Goal: Information Seeking & Learning: Check status

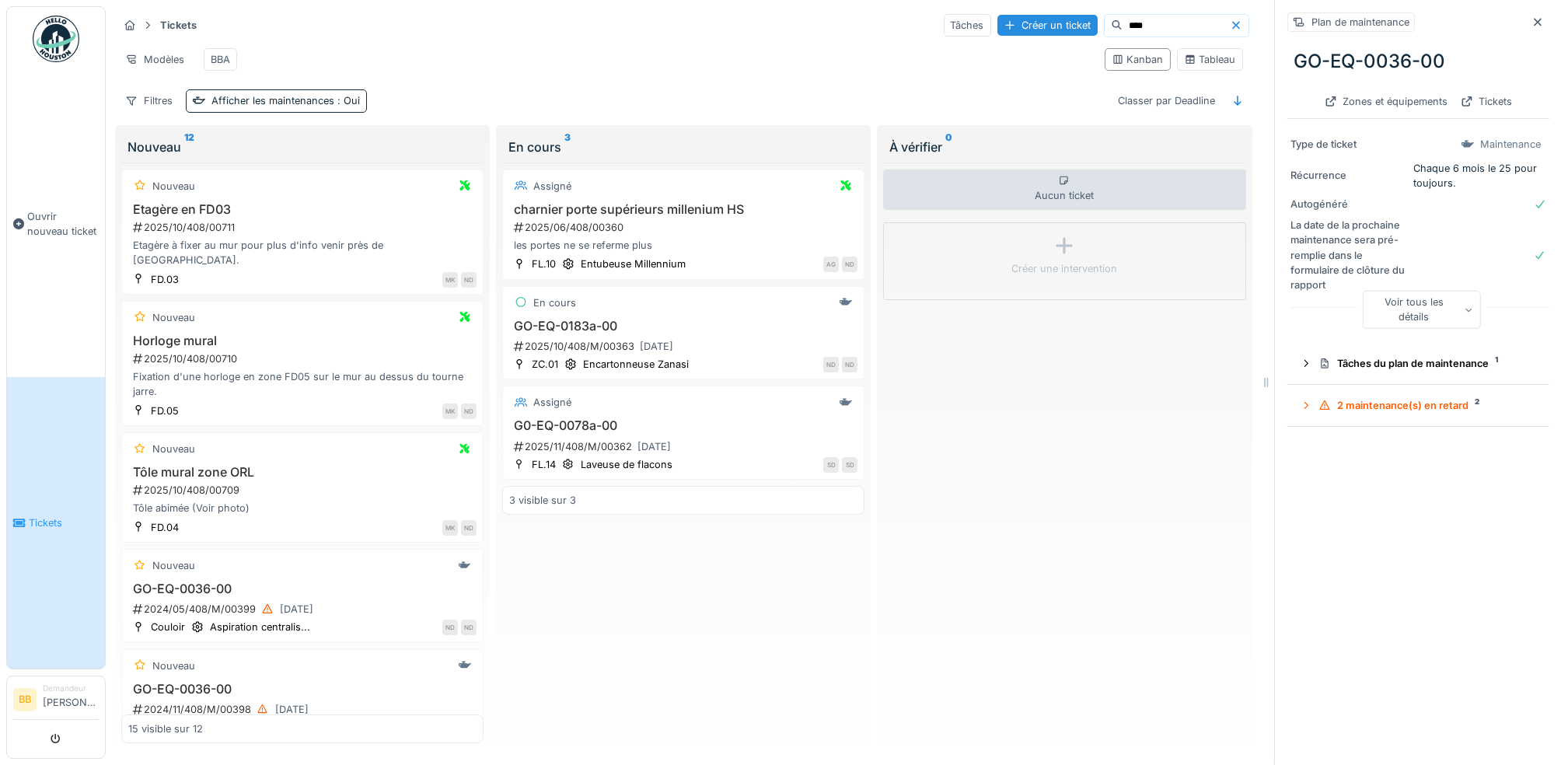
drag, startPoint x: 1130, startPoint y: 23, endPoint x: 1054, endPoint y: 24, distance: 76.0
click at [1054, 24] on div "Tâches Créer un ticket ****" at bounding box center [1097, 26] width 306 height 23
type input "****"
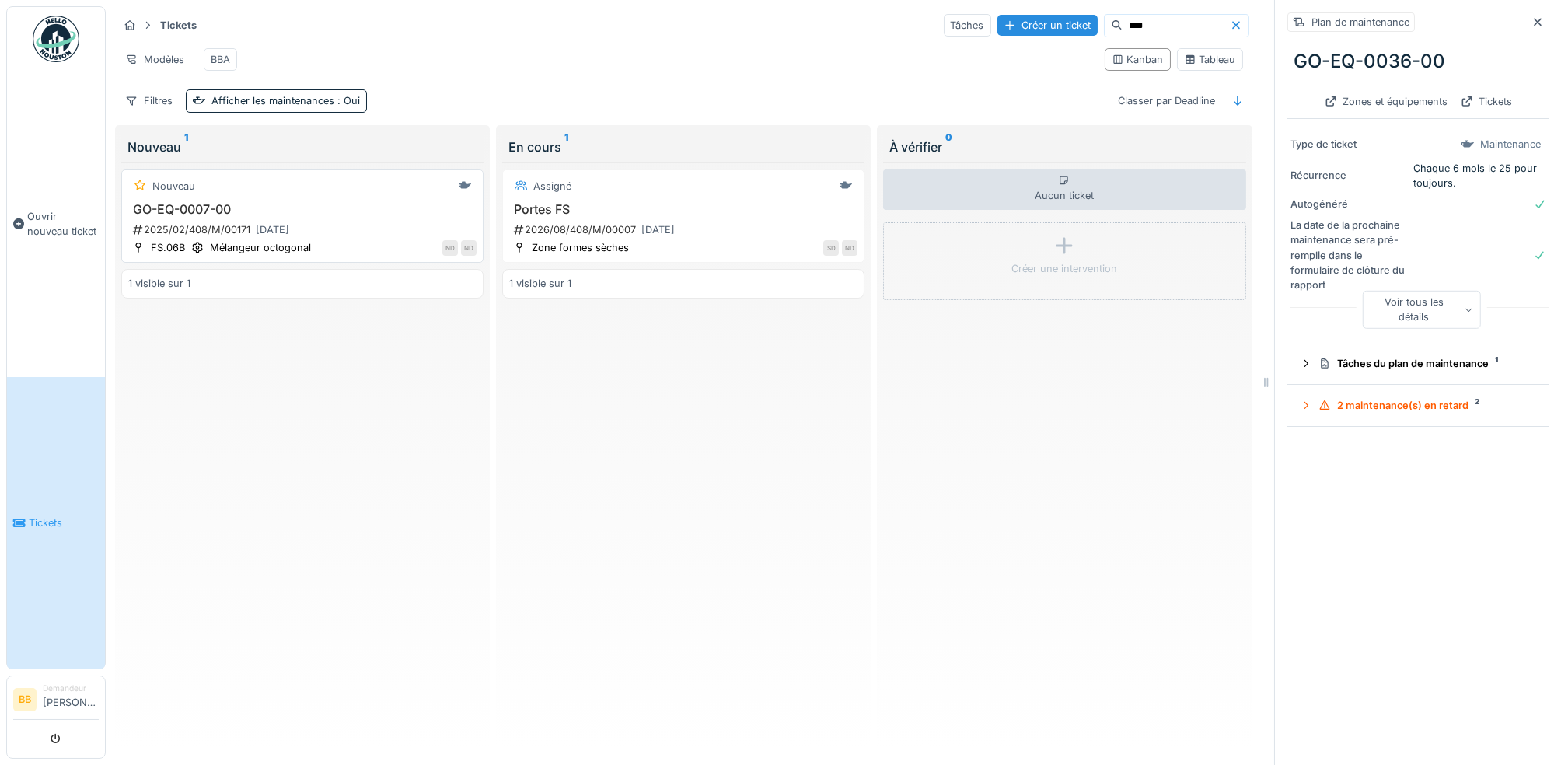
click at [202, 217] on h3 "GO-EQ-0007-00" at bounding box center [302, 209] width 349 height 15
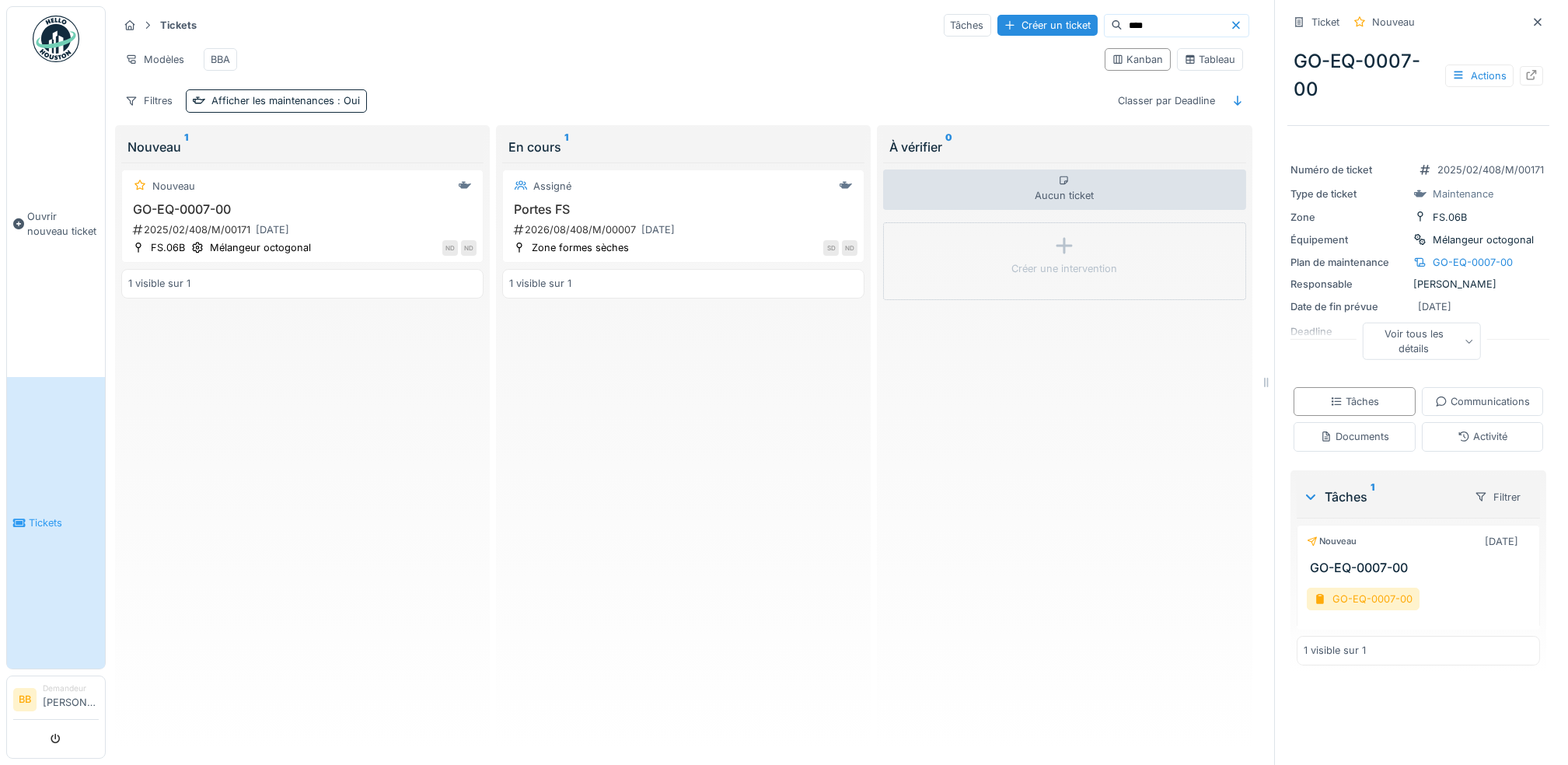
click at [1421, 349] on div "Voir tous les détails" at bounding box center [1422, 342] width 119 height 37
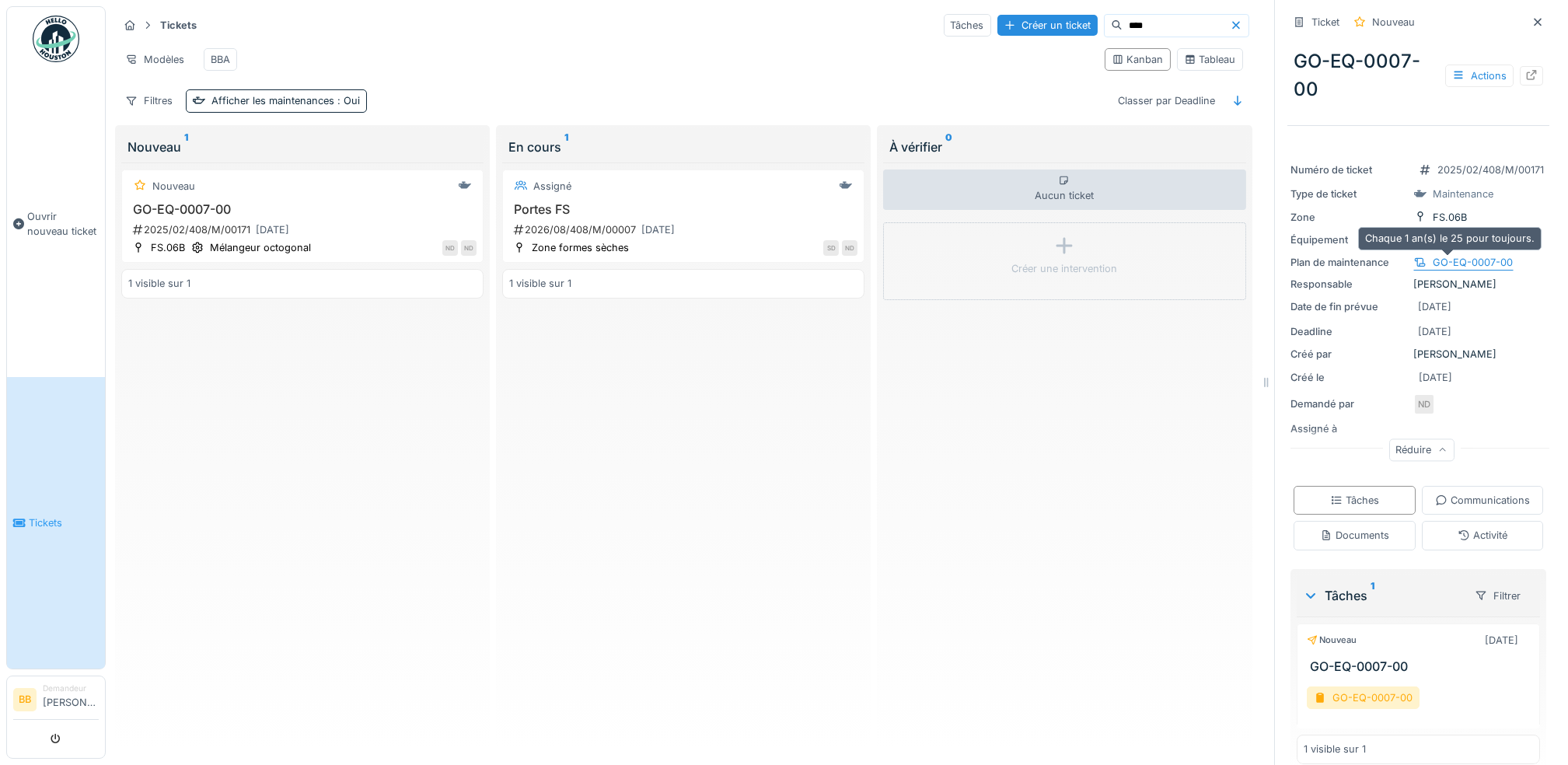
click at [1441, 270] on div "GO-EQ-0007-00" at bounding box center [1463, 262] width 101 height 16
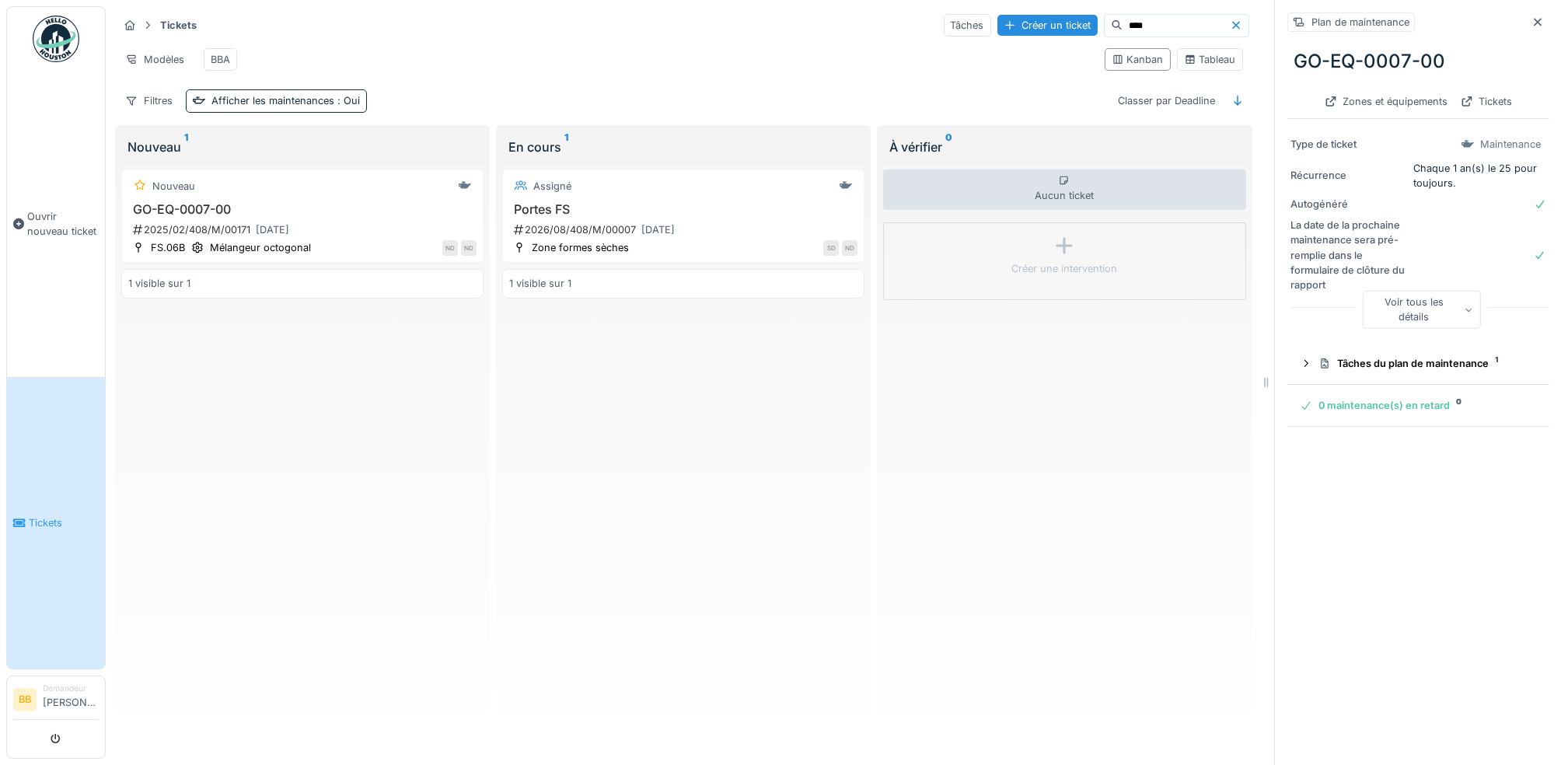
click at [1401, 321] on div "Voir tous les détails" at bounding box center [1422, 310] width 119 height 37
click at [1401, 339] on summary "Tâches du plan de maintenance 1" at bounding box center [1419, 350] width 250 height 28
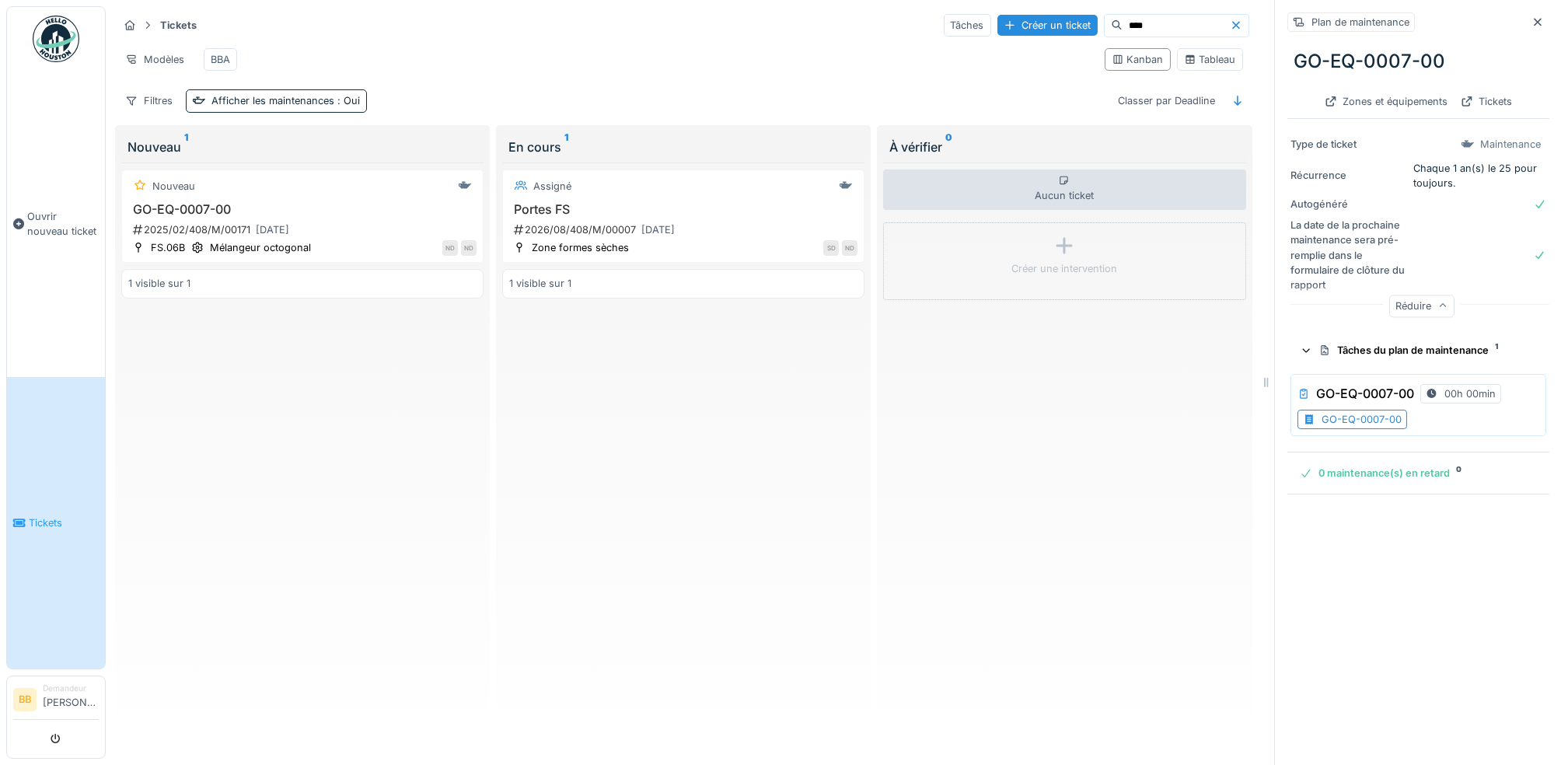
click at [1370, 419] on div "GO-EQ-0007-00" at bounding box center [1362, 419] width 80 height 15
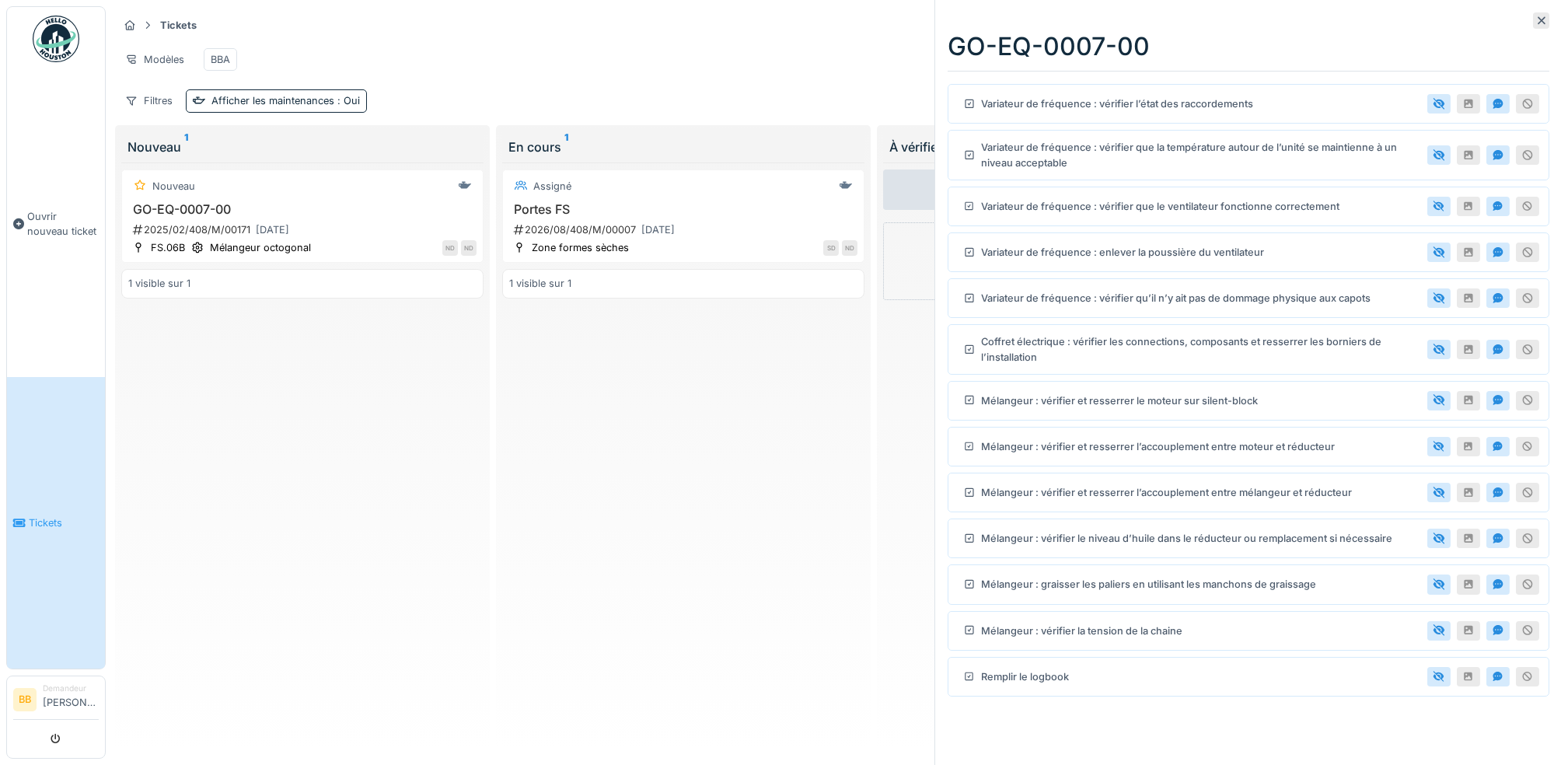
drag, startPoint x: 1529, startPoint y: 21, endPoint x: 1512, endPoint y: 38, distance: 24.0
click at [1535, 22] on icon at bounding box center [1541, 20] width 12 height 10
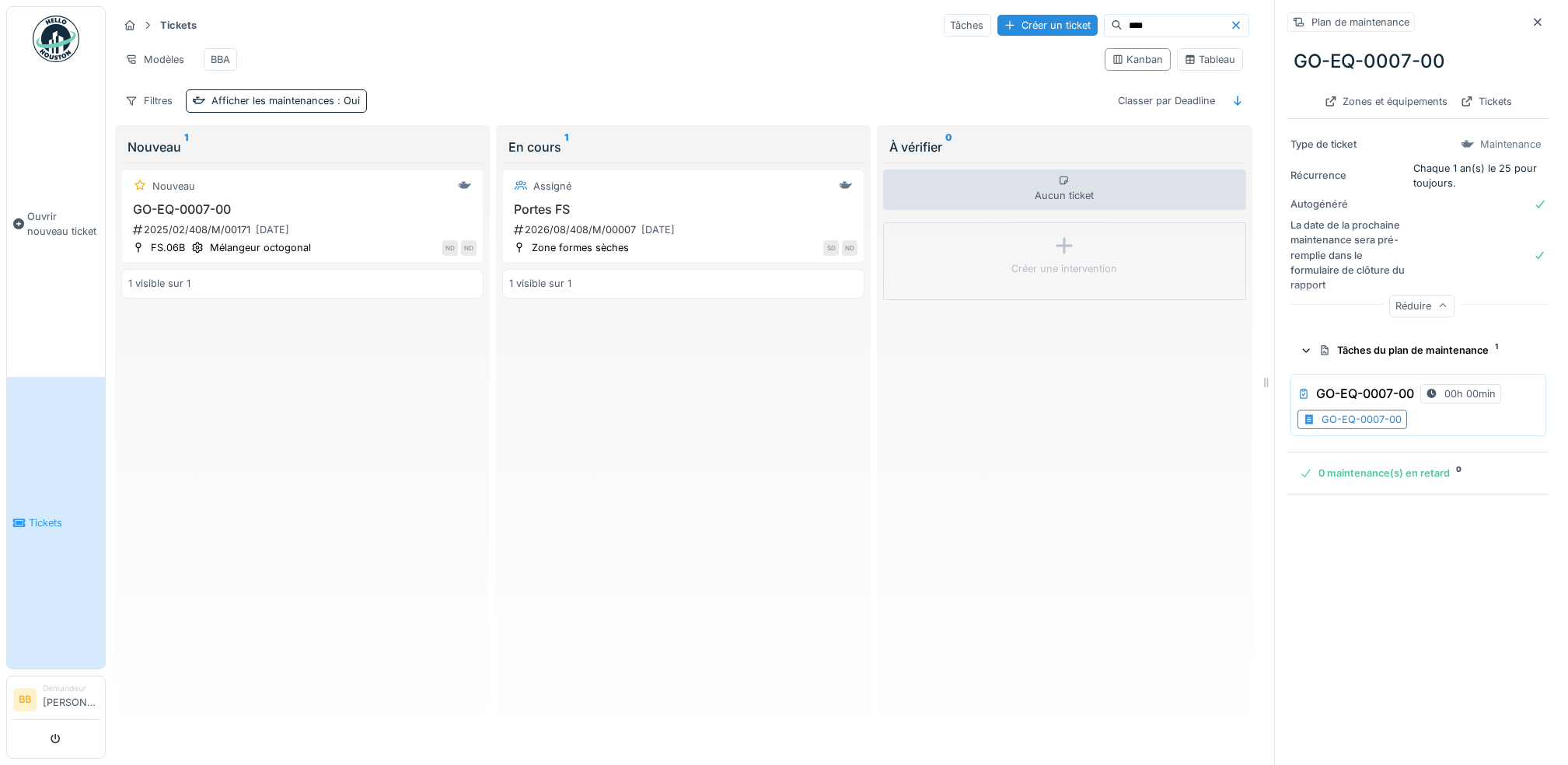
click at [1480, 143] on div "Maintenance" at bounding box center [1510, 144] width 60 height 15
click at [1291, 23] on div "Plan de maintenance" at bounding box center [1351, 22] width 127 height 20
click at [221, 217] on h3 "GO-EQ-0007-00" at bounding box center [302, 209] width 349 height 15
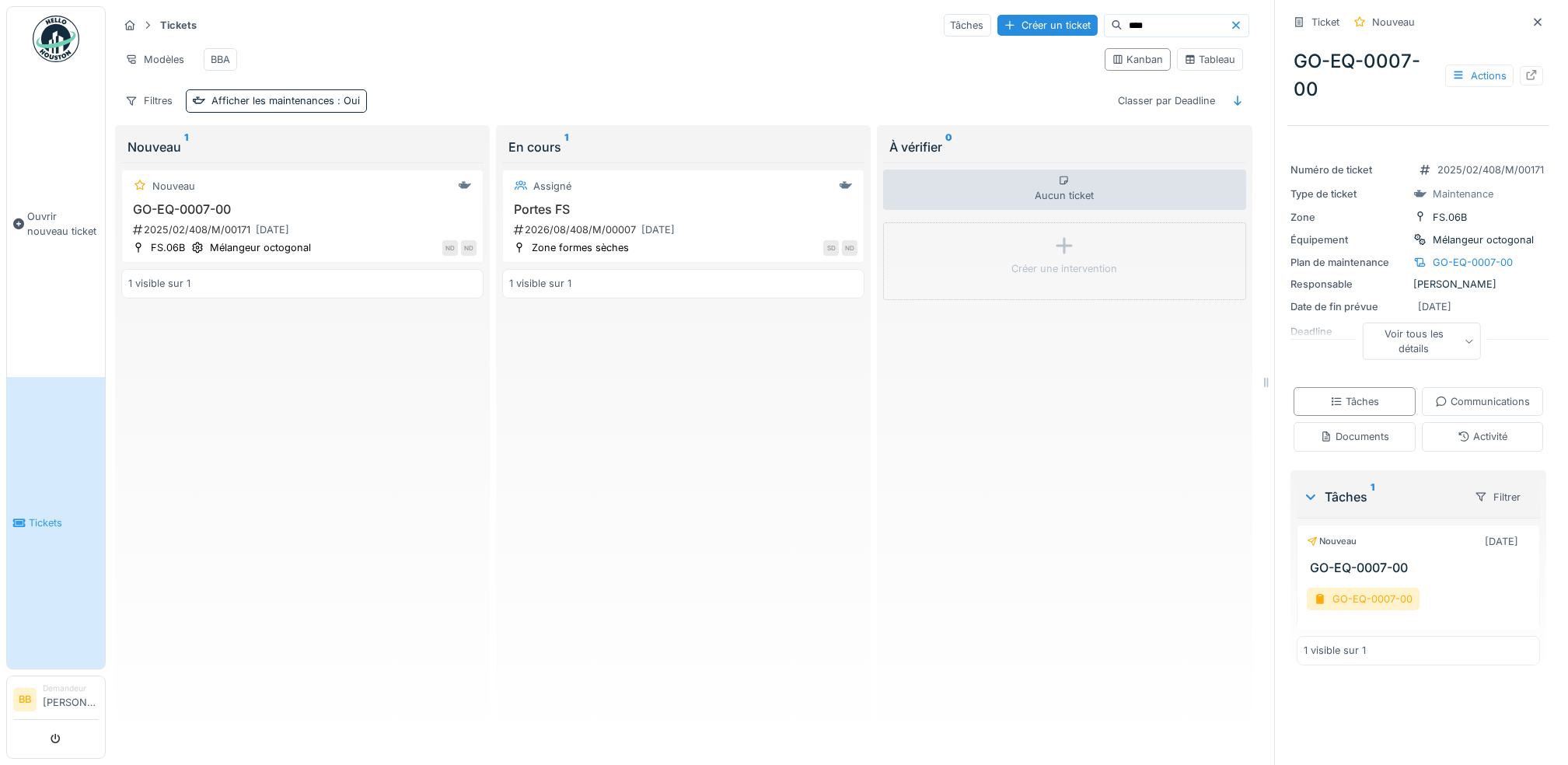
click at [1413, 346] on div "Voir tous les détails" at bounding box center [1422, 342] width 119 height 37
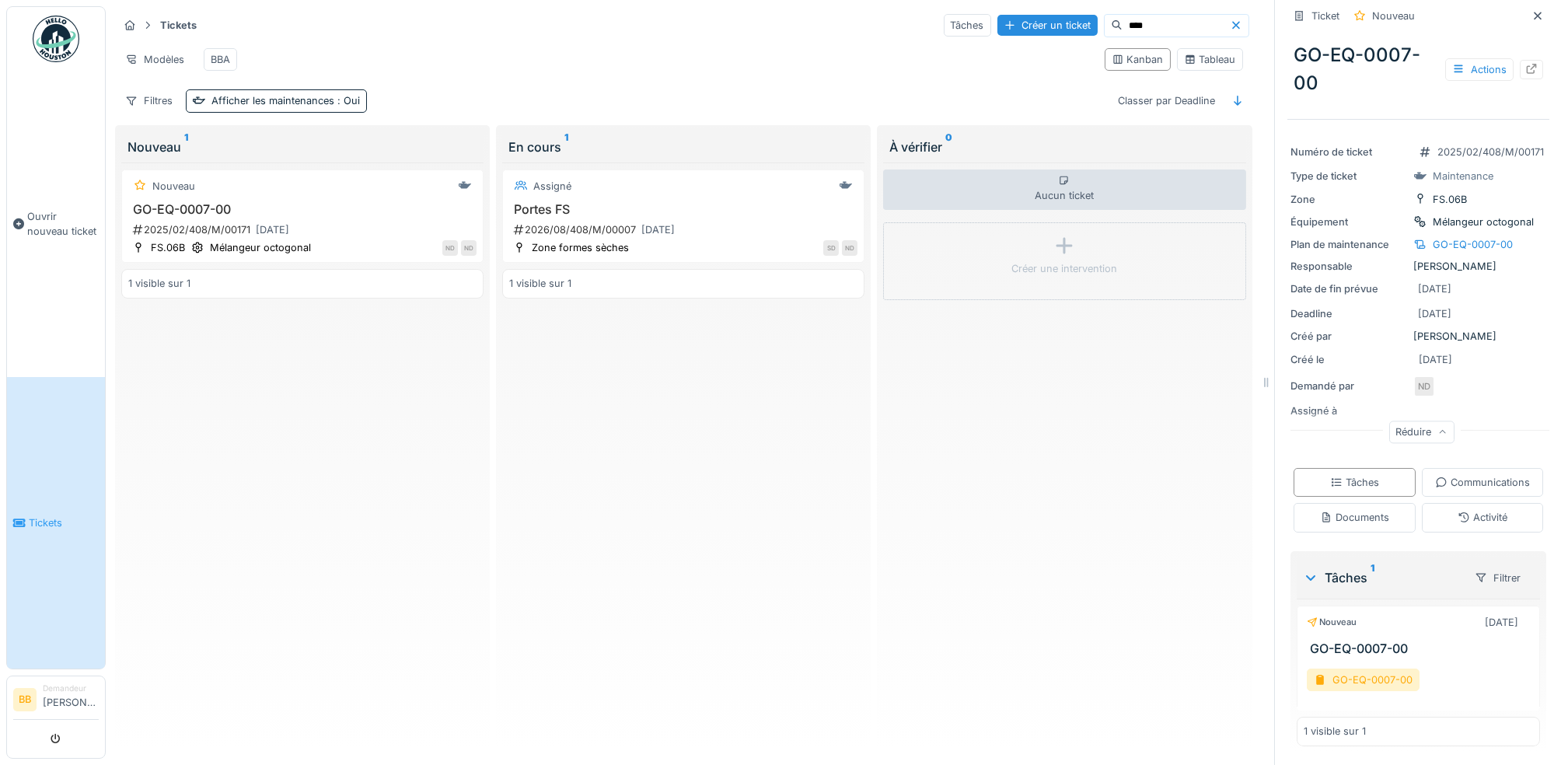
scroll to position [90, 0]
click at [1416, 468] on div "Tâches" at bounding box center [1355, 482] width 122 height 28
click at [1336, 568] on div "Tâches 1" at bounding box center [1382, 577] width 158 height 19
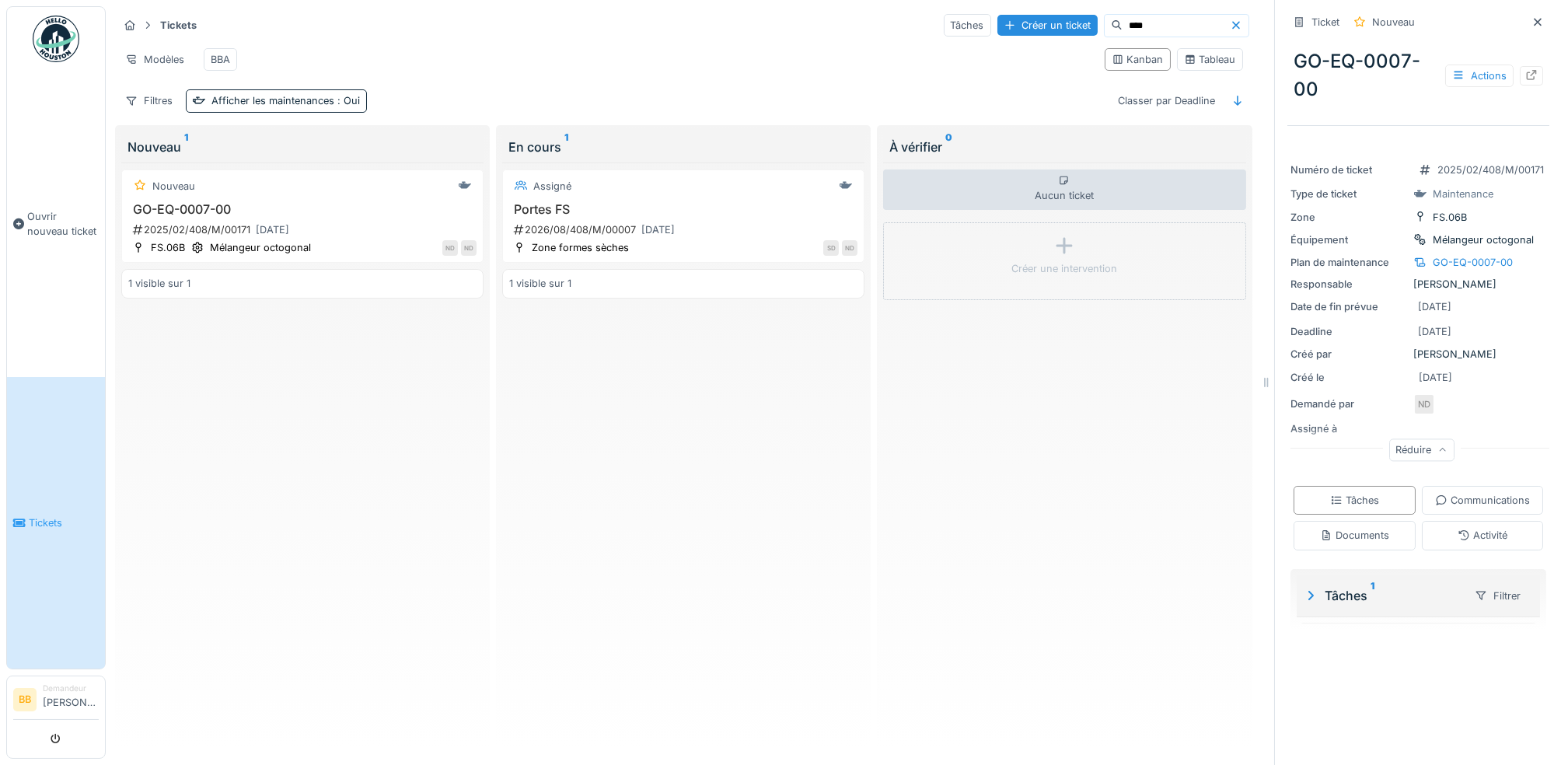
scroll to position [0, 0]
click at [1331, 605] on div "Tâches 1" at bounding box center [1382, 595] width 158 height 19
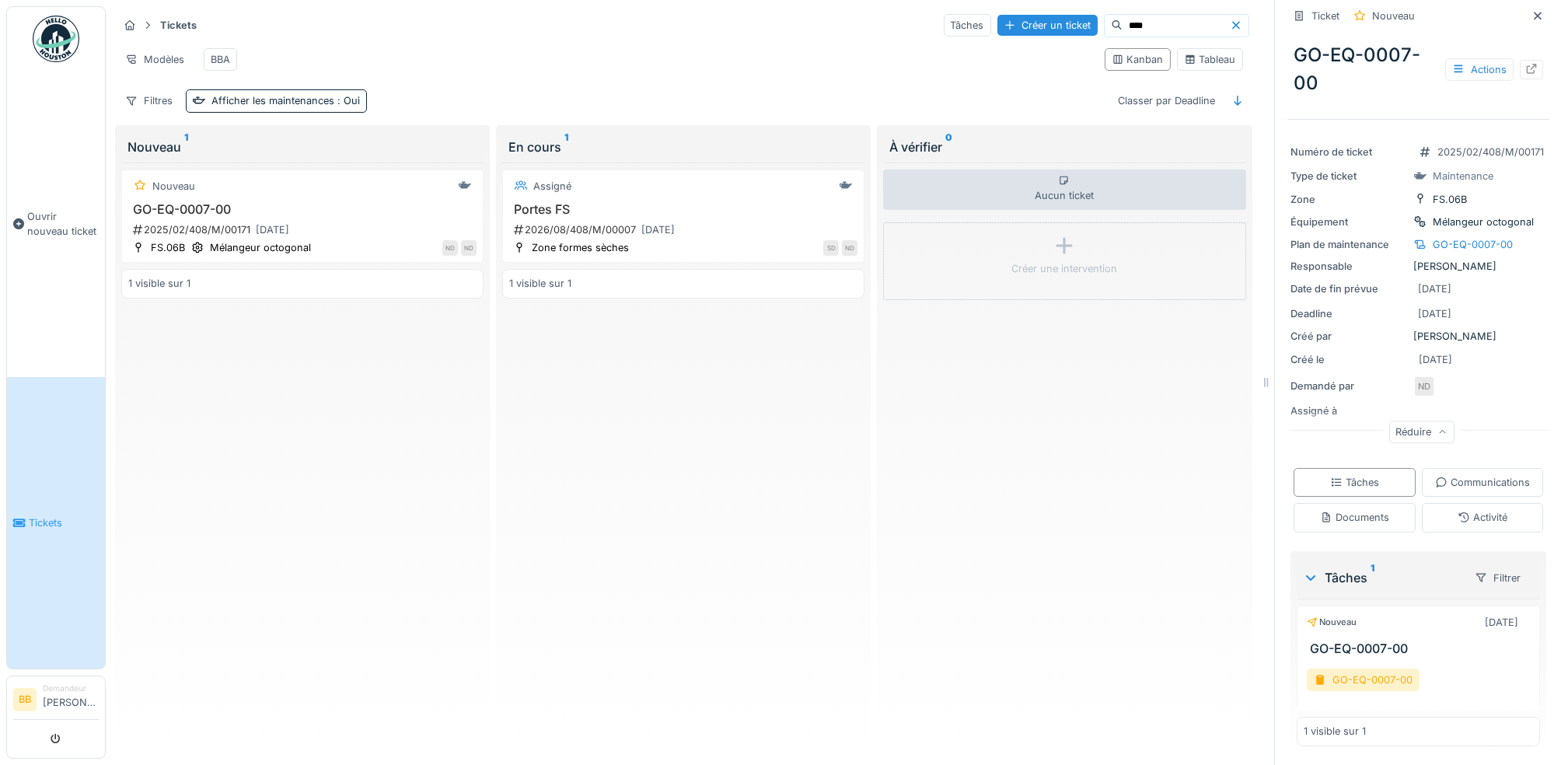
scroll to position [90, 0]
click at [1467, 567] on div "Filtrer" at bounding box center [1497, 577] width 60 height 22
click at [1471, 601] on div "Statut" at bounding box center [1466, 613] width 52 height 23
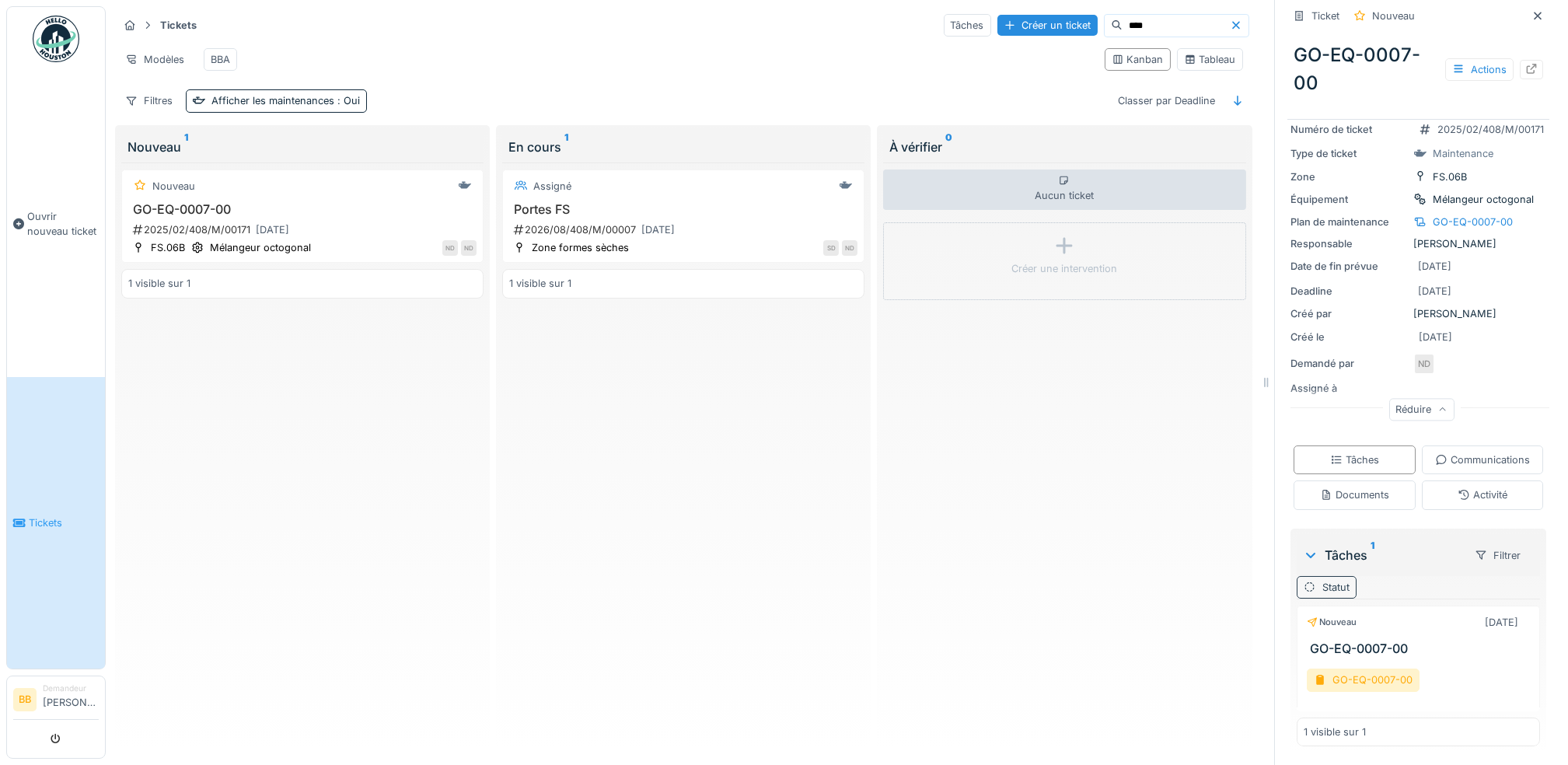
click at [1323, 595] on div "Statut" at bounding box center [1336, 587] width 28 height 15
click at [1420, 355] on div "Supprimer" at bounding box center [1409, 366] width 80 height 21
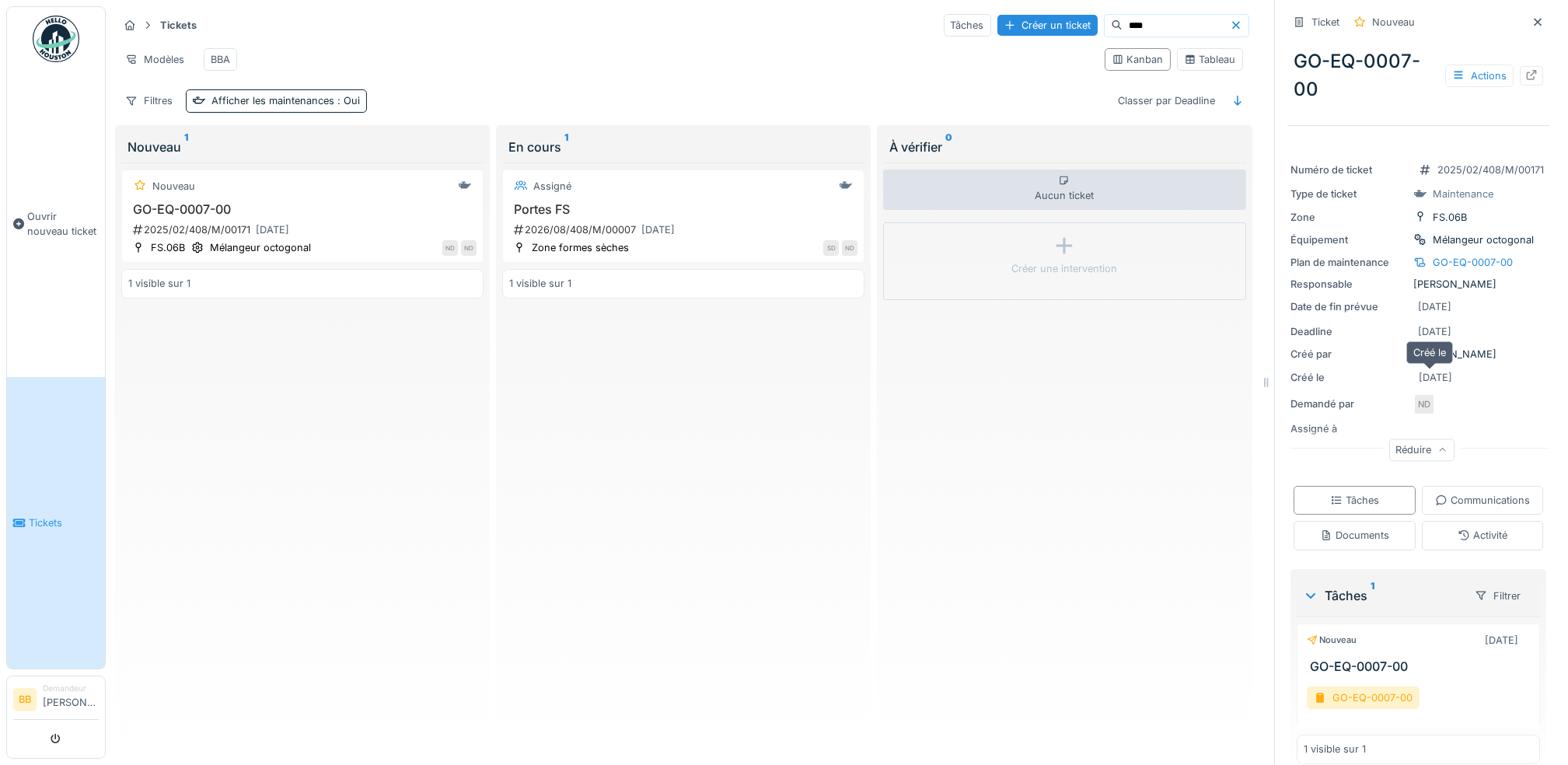
scroll to position [0, 0]
click at [1445, 72] on div "Actions" at bounding box center [1479, 76] width 68 height 22
click at [1434, 109] on div "Consulter les journaux d'activité" at bounding box center [1366, 110] width 191 height 23
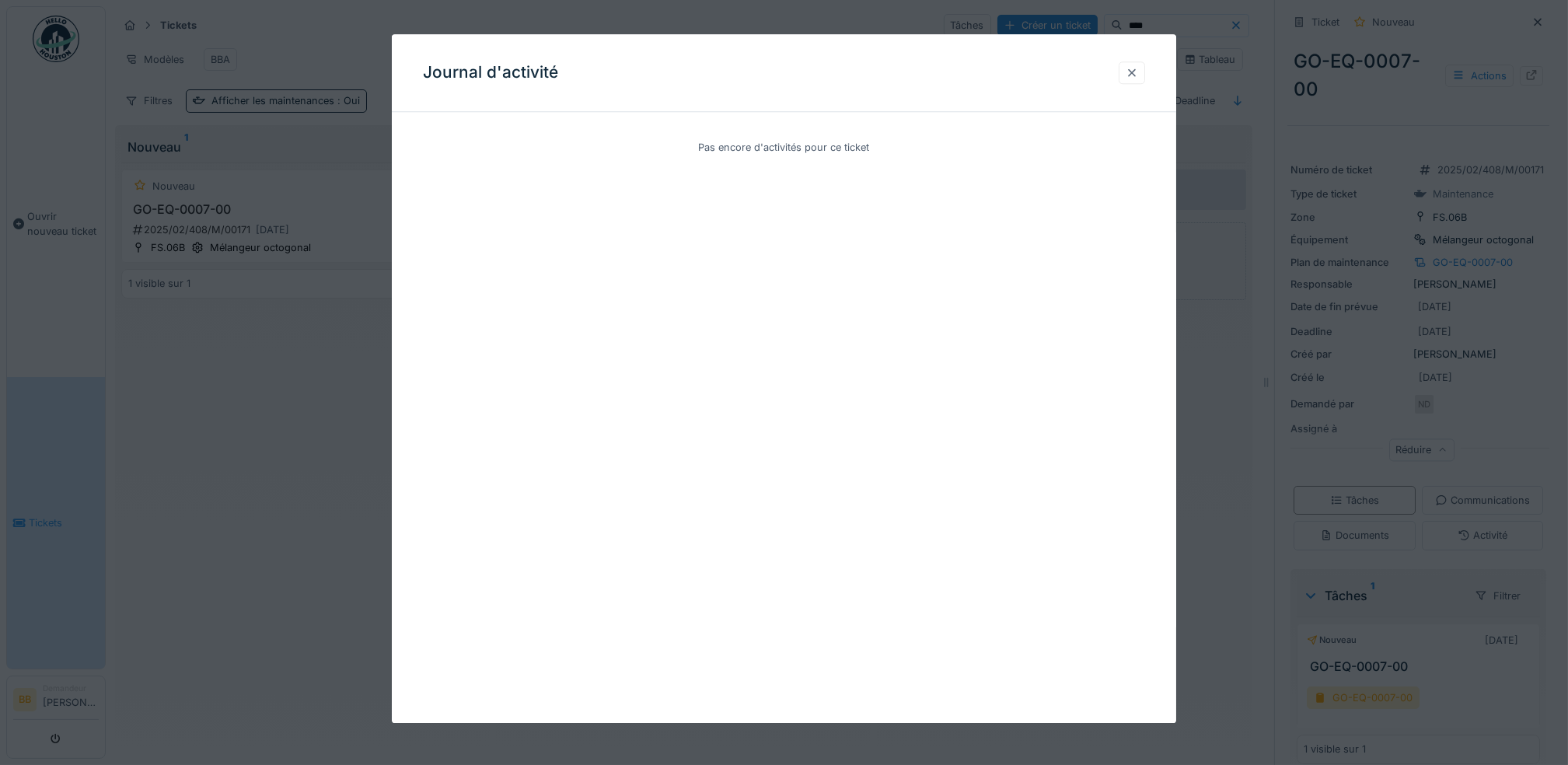
click at [1146, 79] on div at bounding box center [1132, 72] width 27 height 22
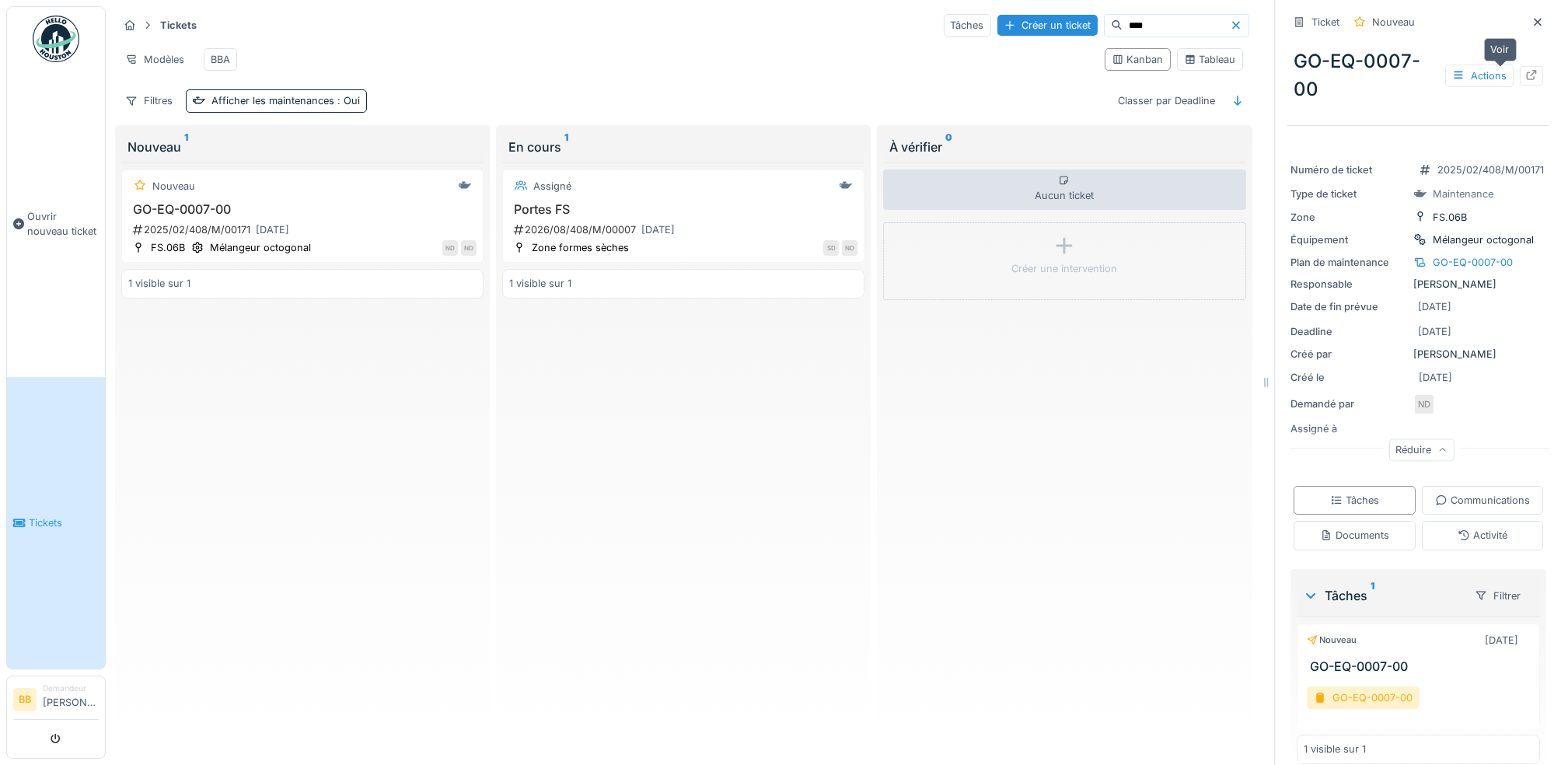
click at [1520, 75] on div at bounding box center [1532, 76] width 23 height 20
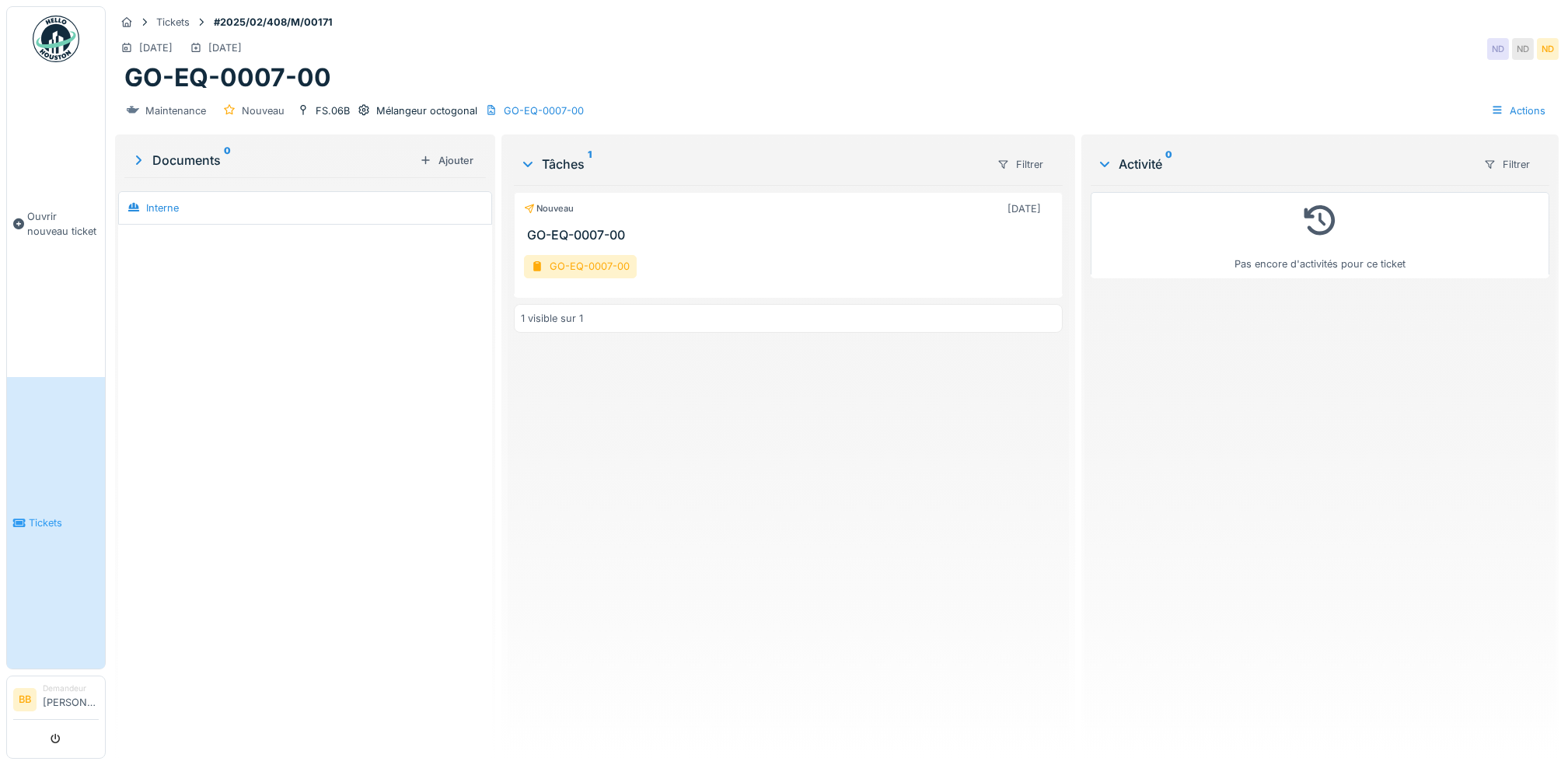
click at [613, 232] on h3 "GO-EQ-0007-00" at bounding box center [792, 235] width 528 height 15
click at [579, 226] on div "Nouveau [DATE] GO-EQ-0007-00" at bounding box center [788, 217] width 549 height 51
click at [584, 238] on h3 "GO-EQ-0007-00" at bounding box center [792, 235] width 528 height 15
click at [583, 233] on h3 "GO-EQ-0007-00" at bounding box center [792, 235] width 528 height 15
click at [556, 109] on div "GO-EQ-0007-00" at bounding box center [543, 110] width 80 height 15
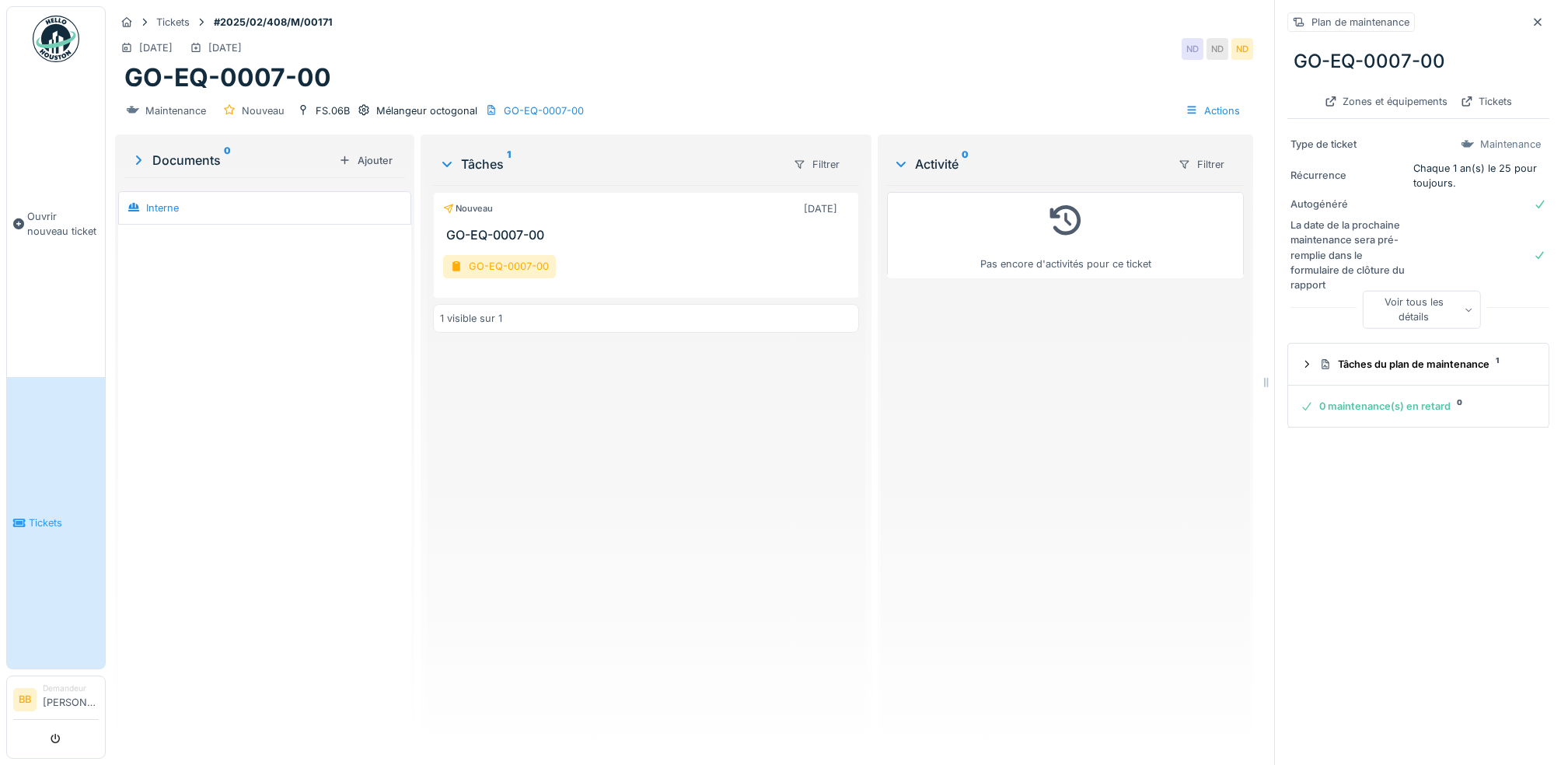
click at [1465, 311] on icon at bounding box center [1469, 310] width 9 height 8
click at [1436, 360] on summary "Tâches du plan de maintenance 1" at bounding box center [1418, 351] width 248 height 28
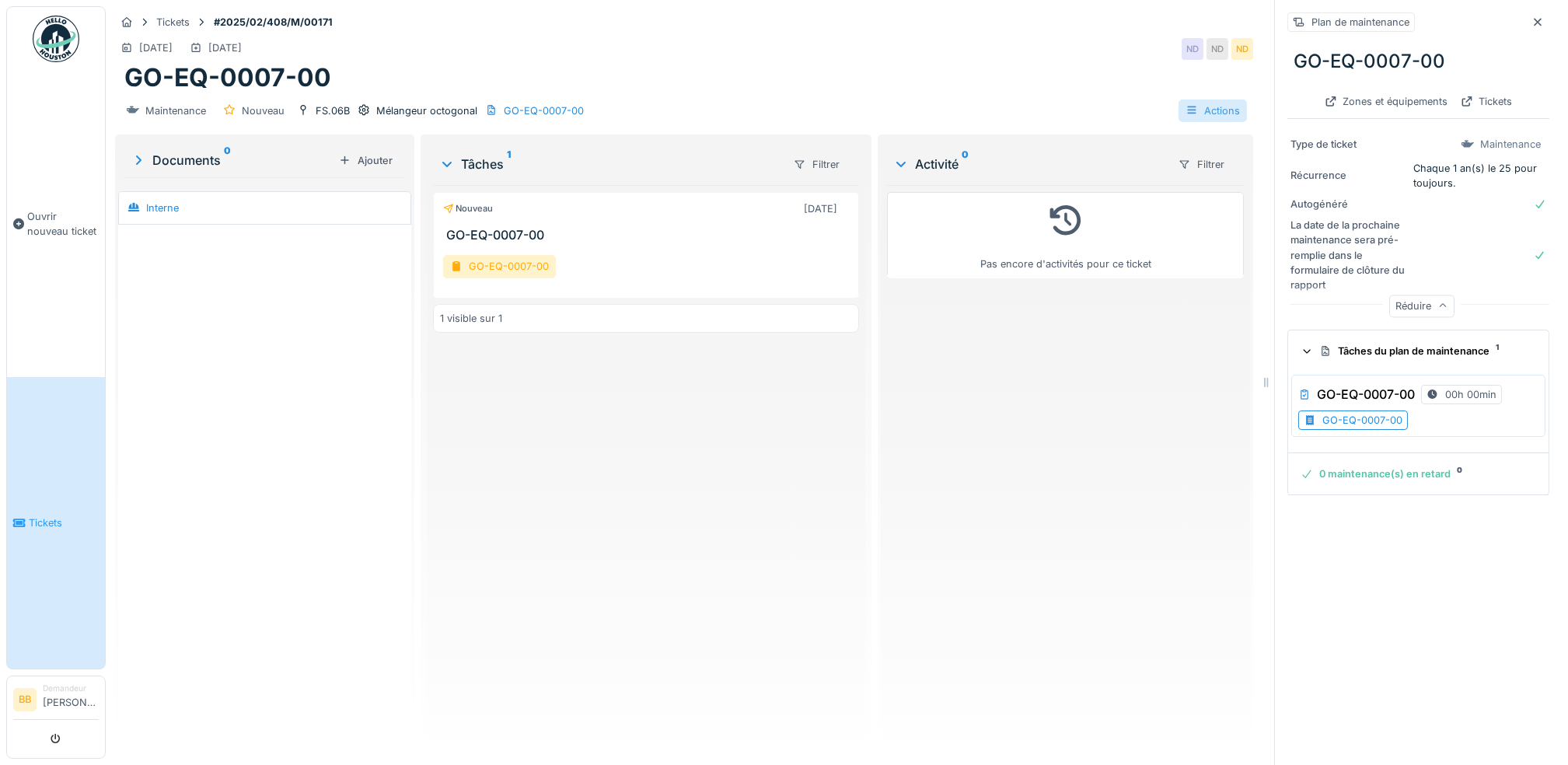
click at [1225, 103] on div "Actions" at bounding box center [1212, 110] width 68 height 22
click at [1245, 134] on div "Consulter les journaux d'activité" at bounding box center [1262, 145] width 191 height 23
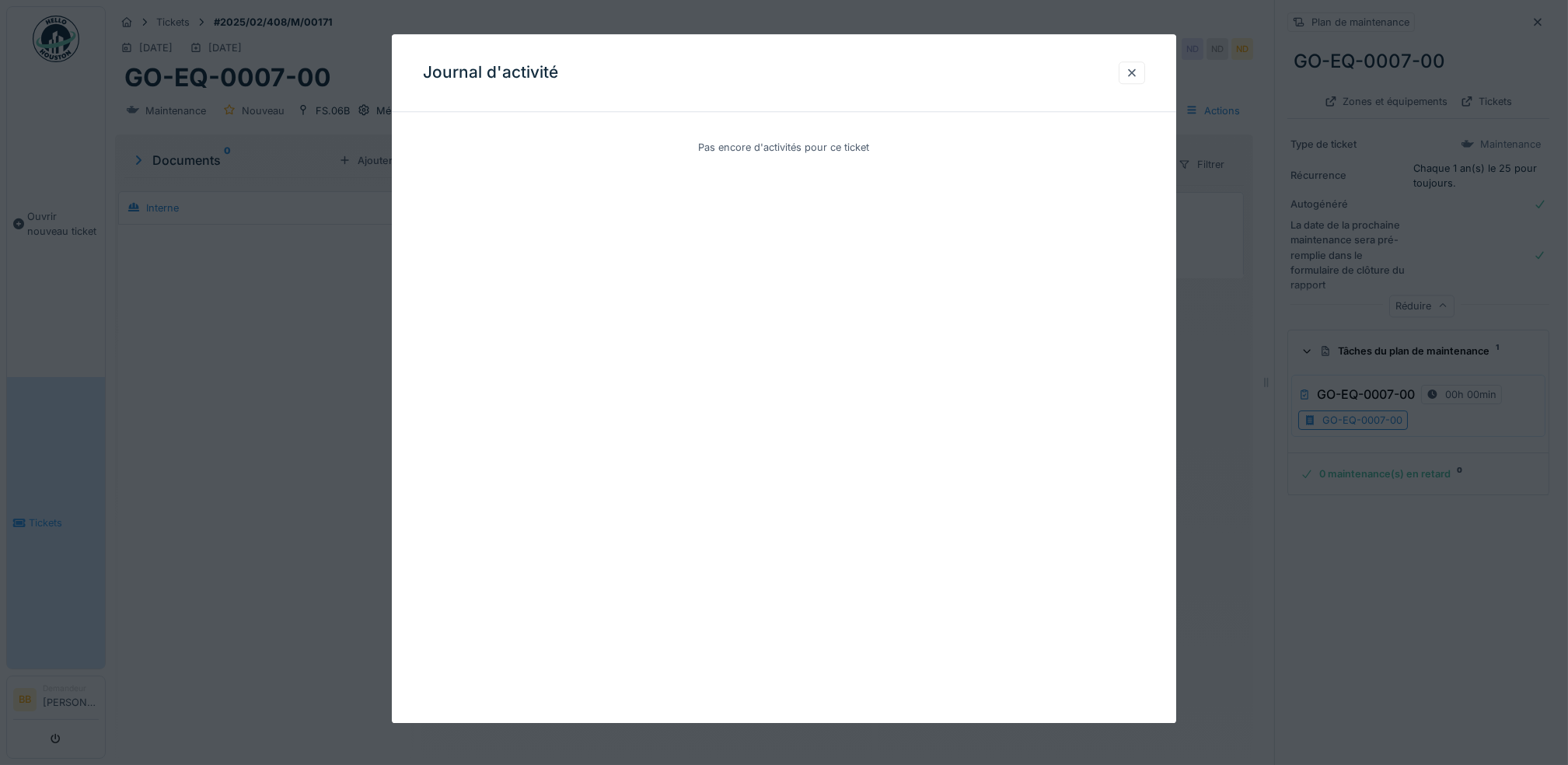
click at [1153, 73] on div "Journal d'activité" at bounding box center [784, 72] width 784 height 77
click at [1151, 73] on div "Journal d'activité" at bounding box center [784, 72] width 784 height 77
drag, startPoint x: 1151, startPoint y: 73, endPoint x: 1142, endPoint y: 72, distance: 9.1
click at [1138, 72] on div at bounding box center [1132, 72] width 12 height 15
